Goal: Check status: Check status

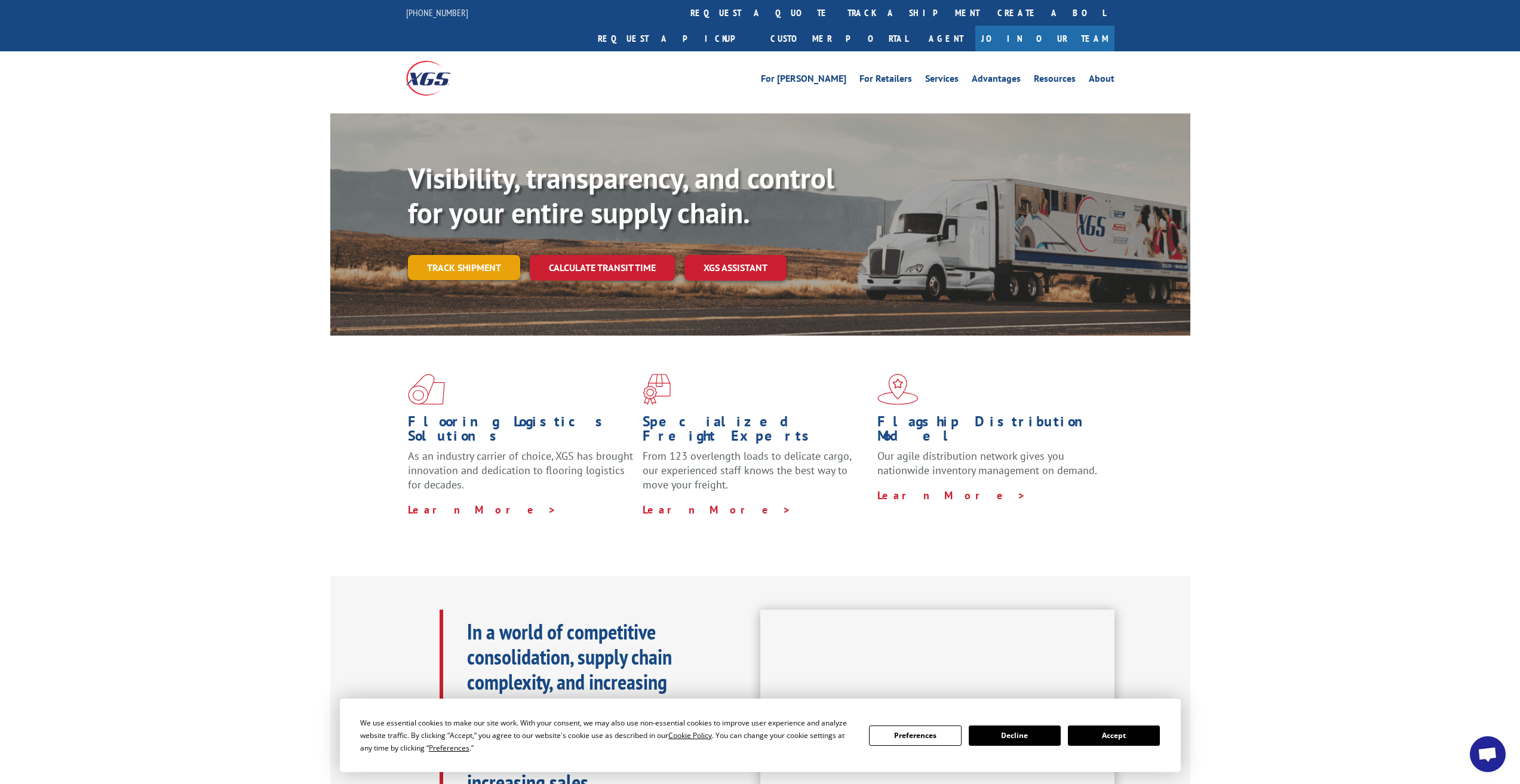
click at [485, 255] on link "Track shipment" at bounding box center [463, 267] width 112 height 25
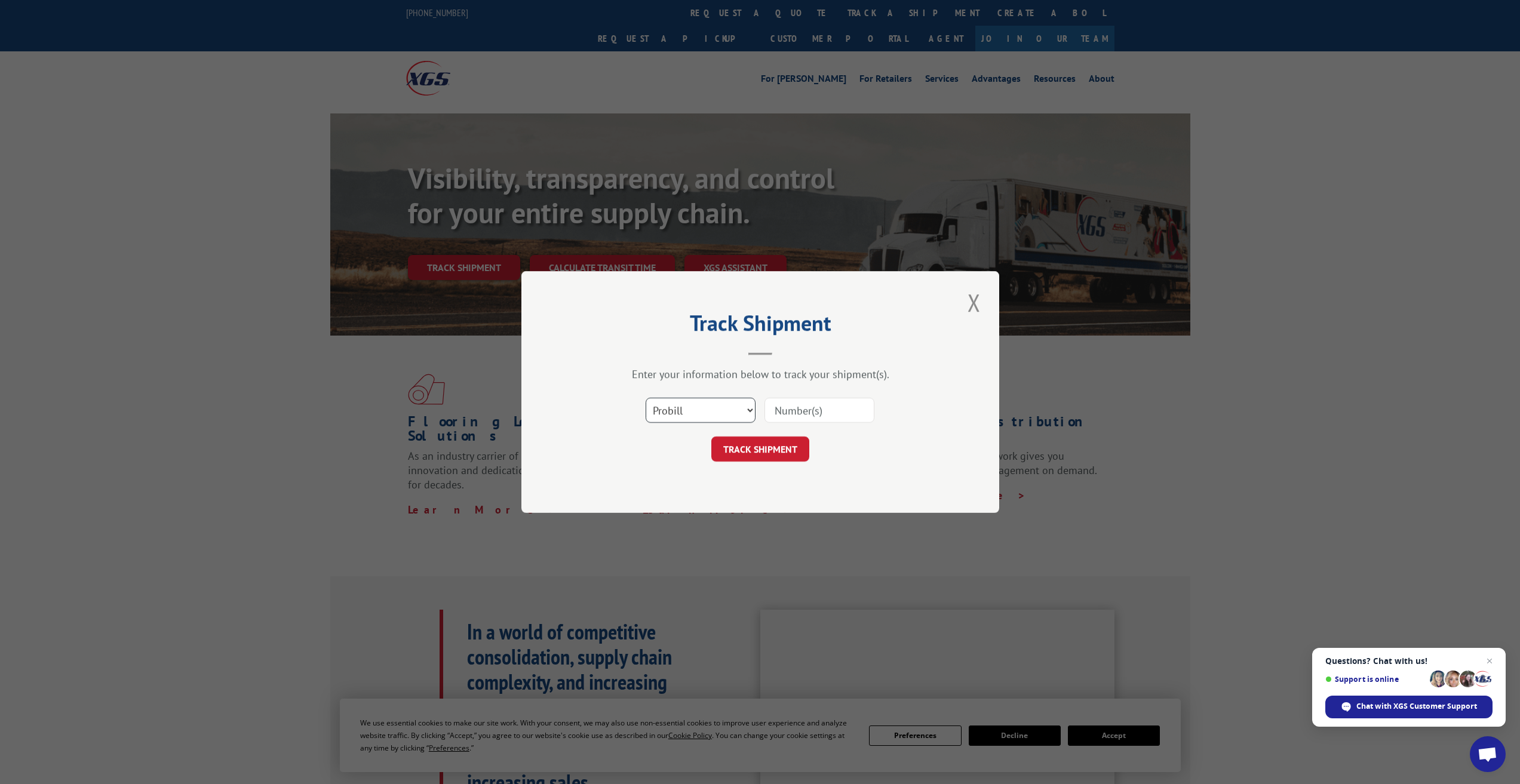
click at [737, 410] on select "Select category... Probill BOL PO" at bounding box center [700, 409] width 110 height 25
select select "bol"
click at [645, 397] on select "Select category... Probill BOL PO" at bounding box center [700, 409] width 110 height 25
paste input "5962696"
type input "5962696"
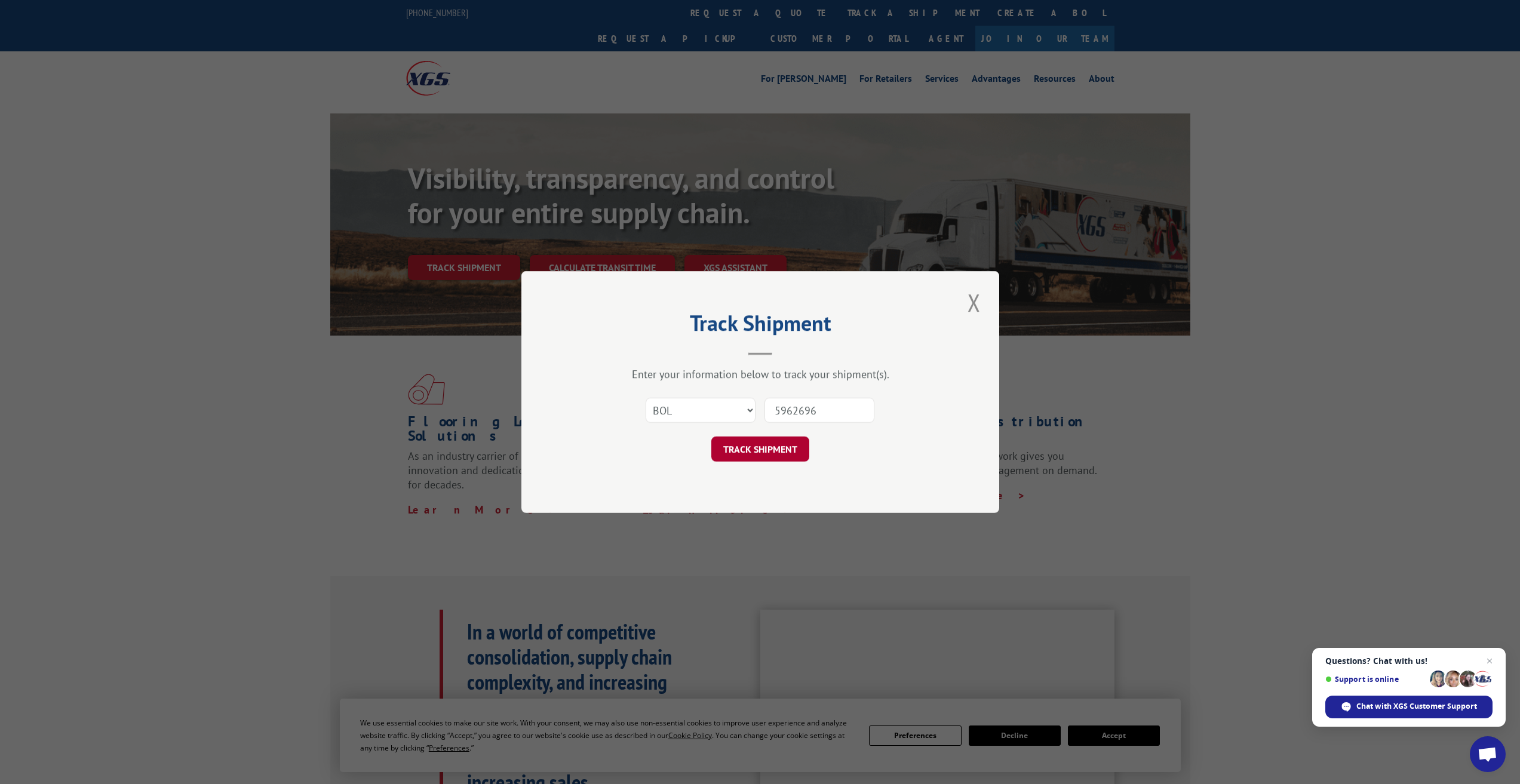
click at [766, 450] on button "TRACK SHIPMENT" at bounding box center [760, 448] width 98 height 25
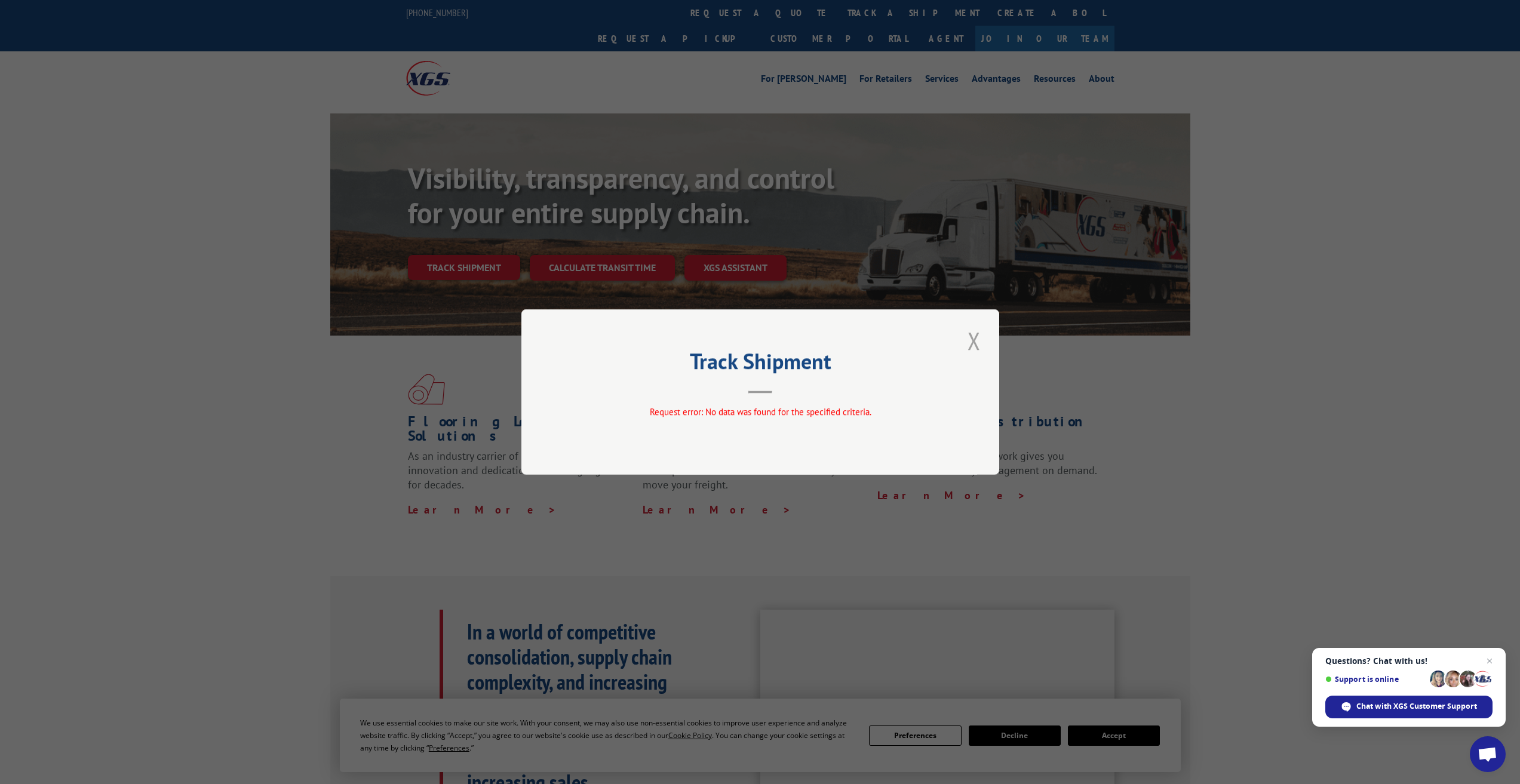
click at [977, 347] on button "Close modal" at bounding box center [974, 340] width 20 height 33
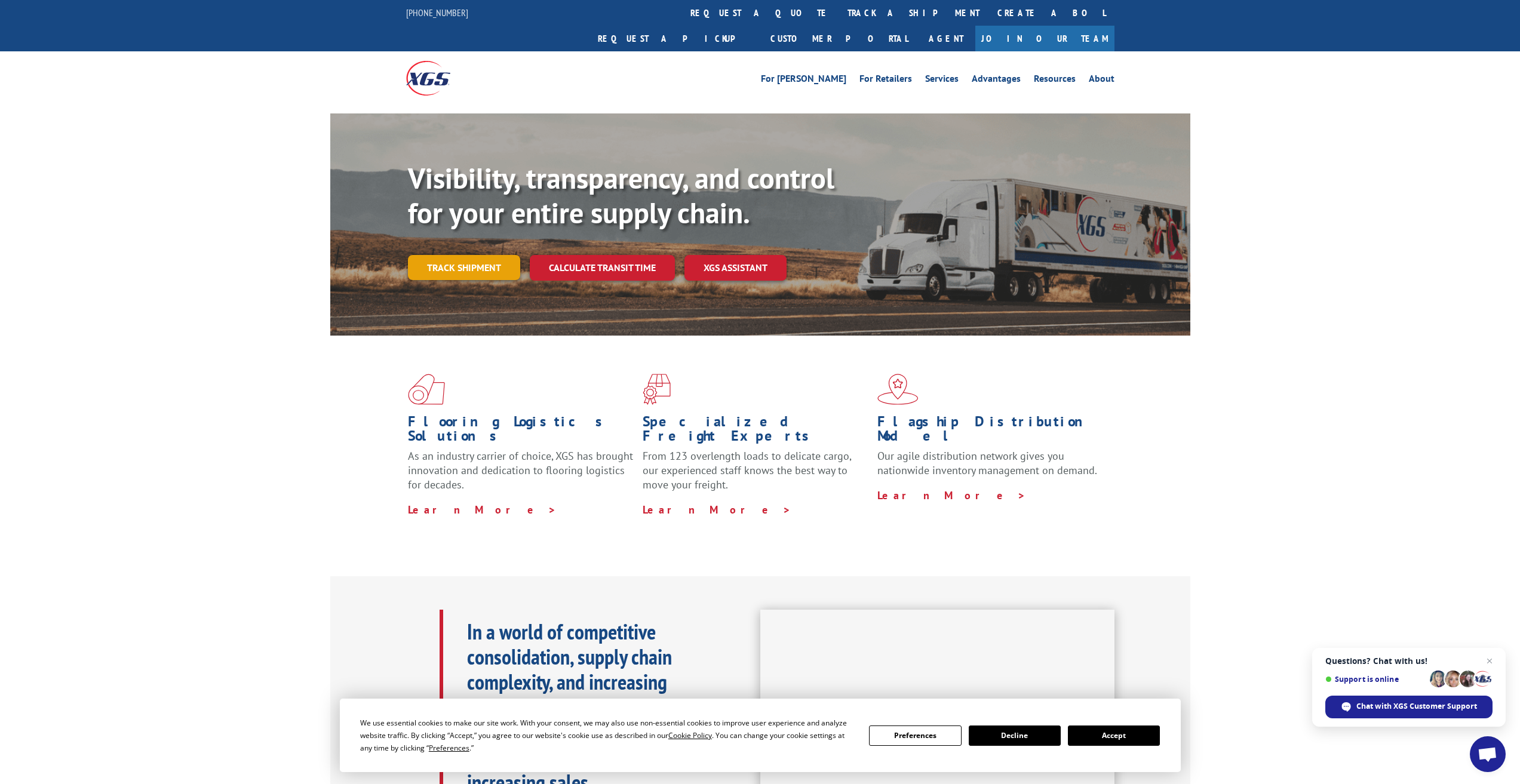
click at [503, 255] on link "Track shipment" at bounding box center [463, 267] width 112 height 25
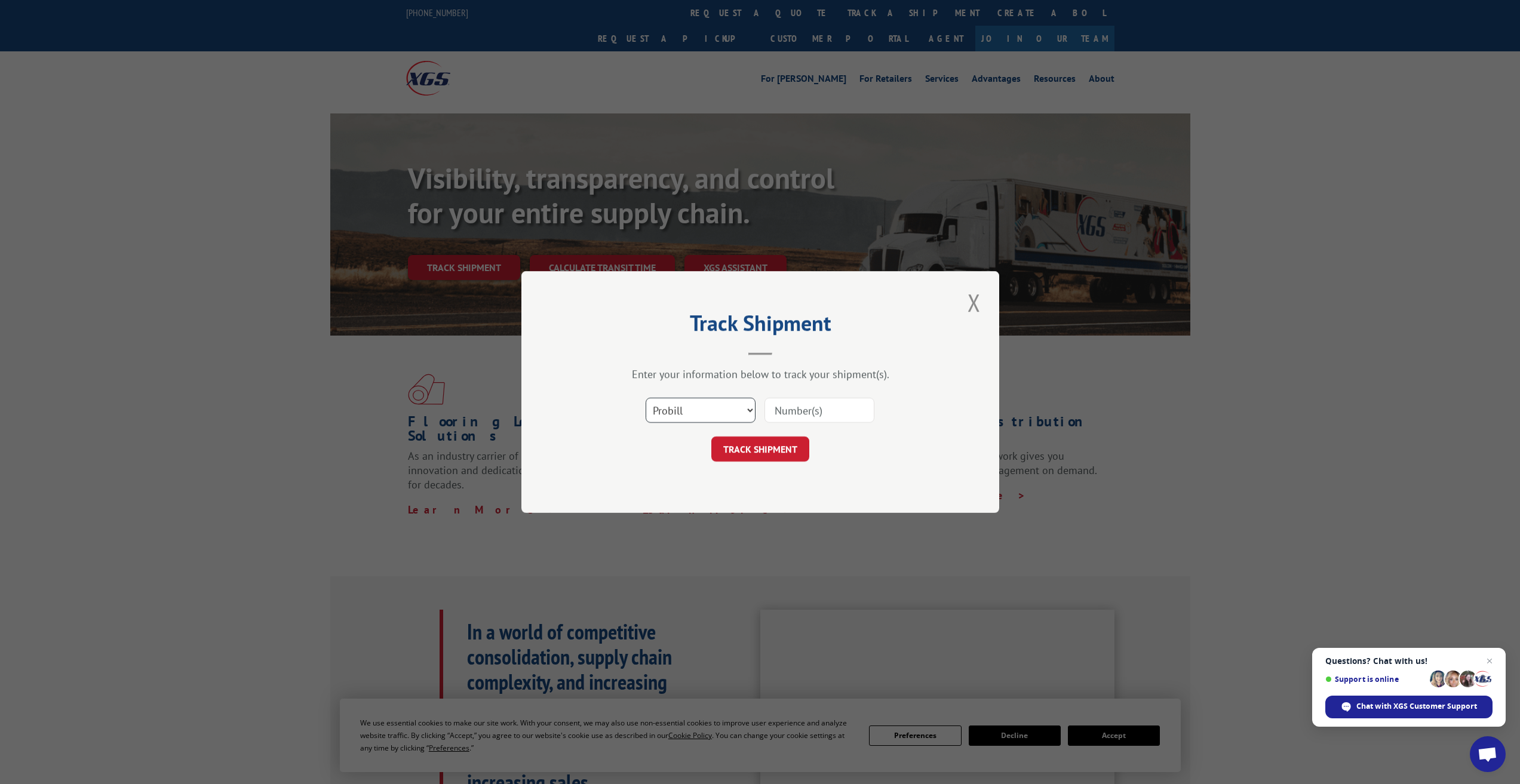
click at [722, 414] on select "Select category... Probill BOL PO" at bounding box center [700, 409] width 110 height 25
select select "bol"
click at [645, 397] on select "Select category... Probill BOL PO" at bounding box center [700, 409] width 110 height 25
paste input "5962696"
type input "5962696"
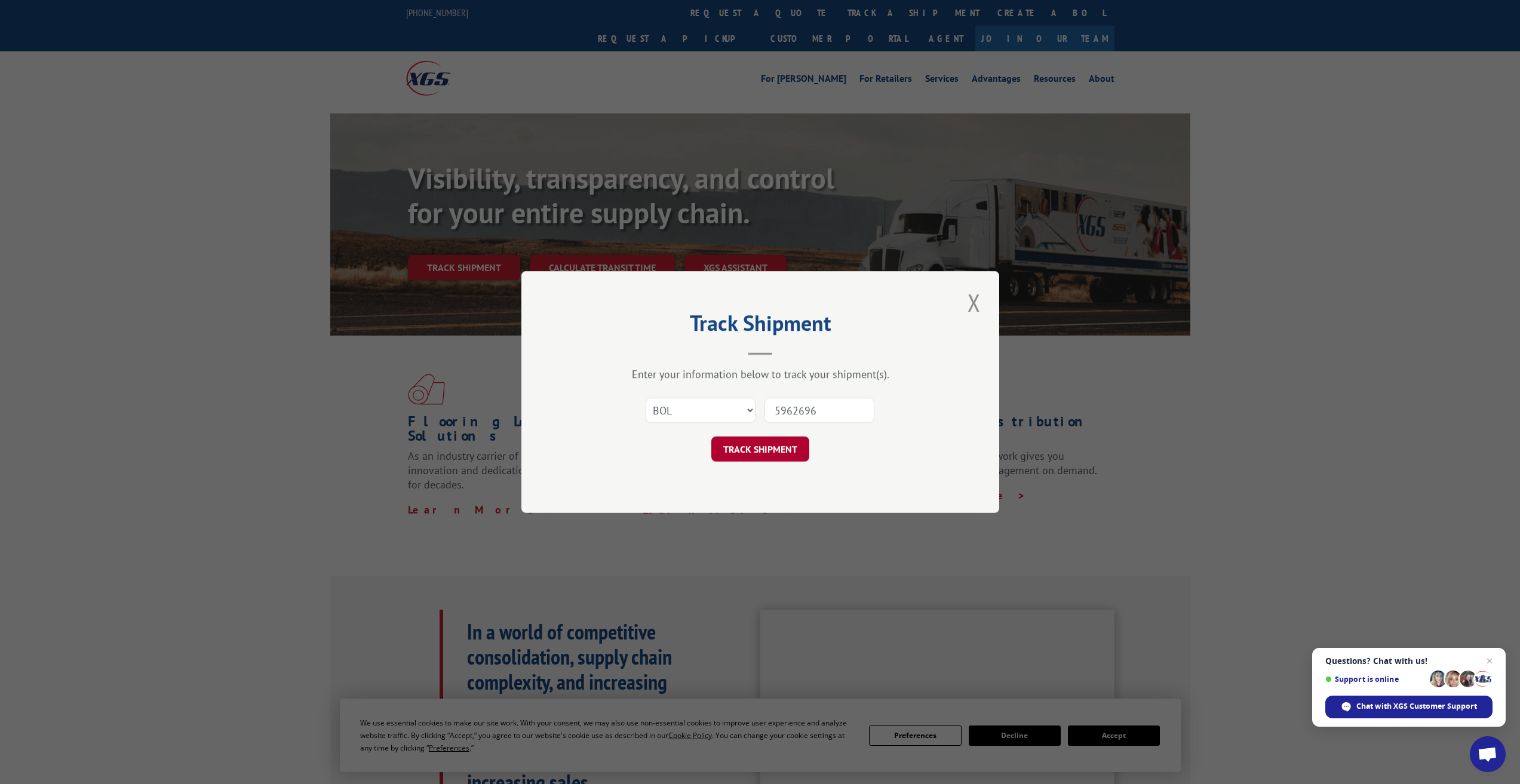
click at [788, 455] on button "TRACK SHIPMENT" at bounding box center [760, 448] width 98 height 25
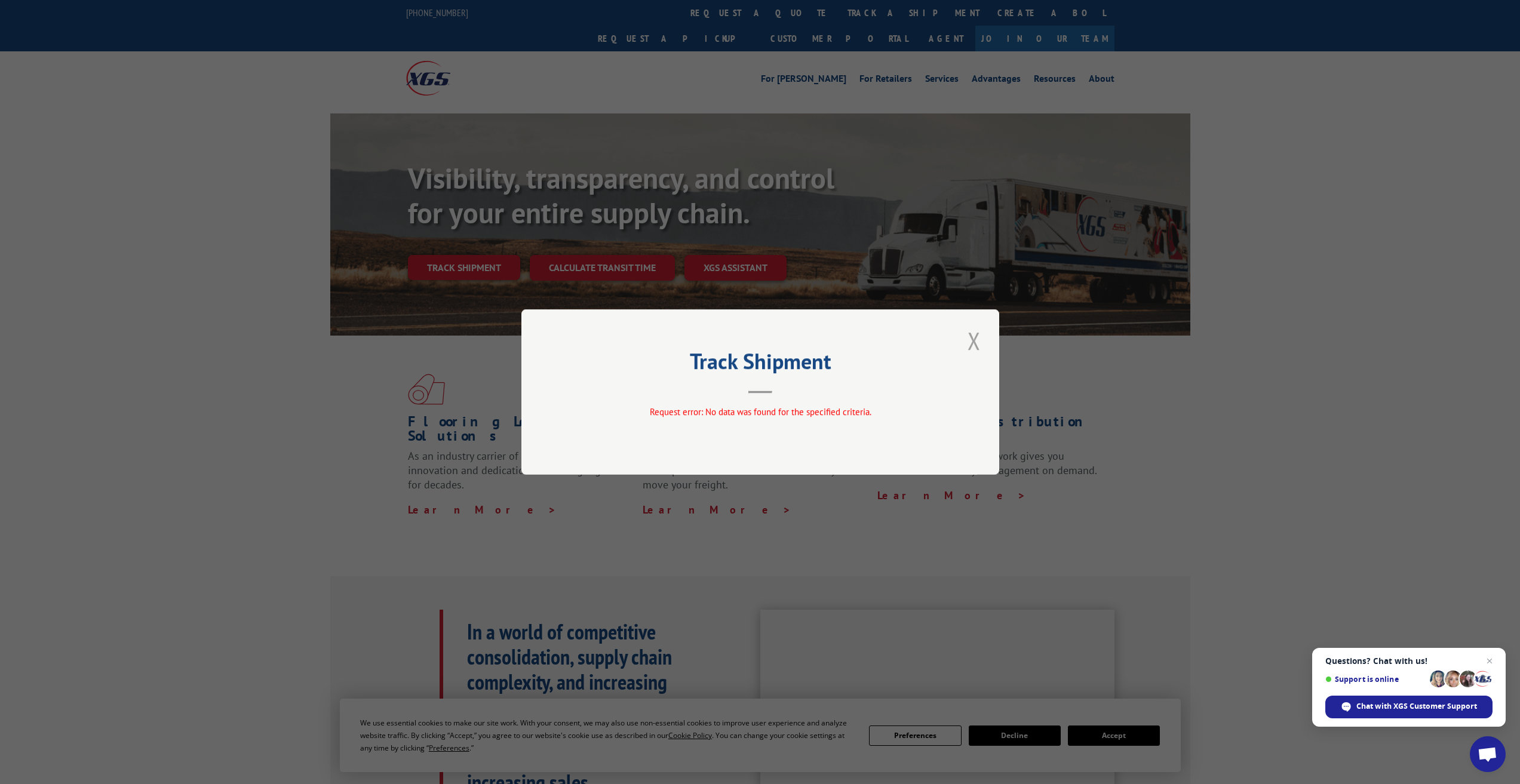
click at [969, 349] on button "Close modal" at bounding box center [974, 340] width 20 height 33
